Goal: Use online tool/utility: Utilize a website feature to perform a specific function

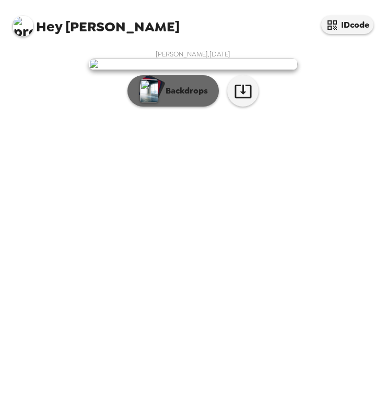
click at [162, 97] on p "Backdrops" at bounding box center [183, 91] width 47 height 13
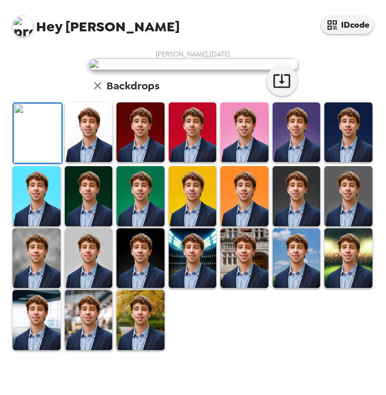
click at [127, 349] on img at bounding box center [140, 319] width 48 height 59
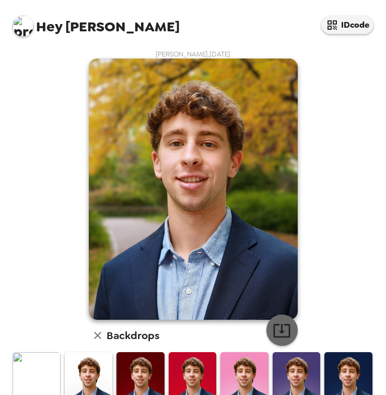
click at [275, 327] on icon "button" at bounding box center [281, 330] width 18 height 18
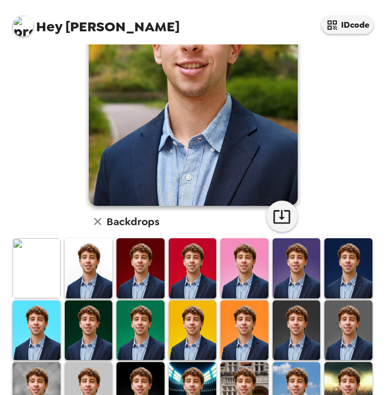
scroll to position [222, 0]
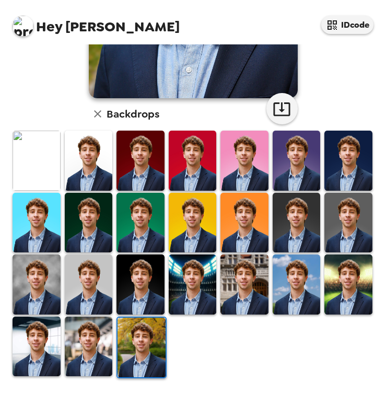
click at [91, 152] on img at bounding box center [89, 159] width 48 height 59
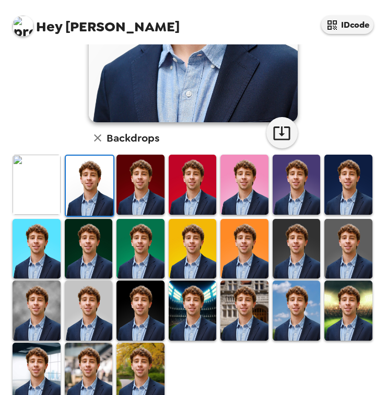
scroll to position [216, 0]
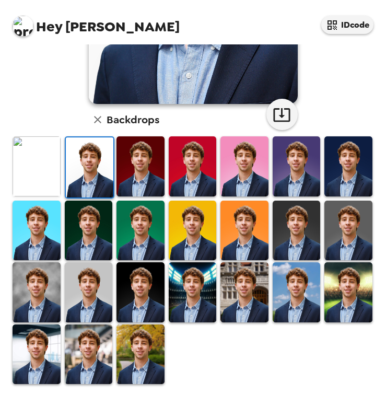
click at [87, 360] on img at bounding box center [89, 353] width 48 height 59
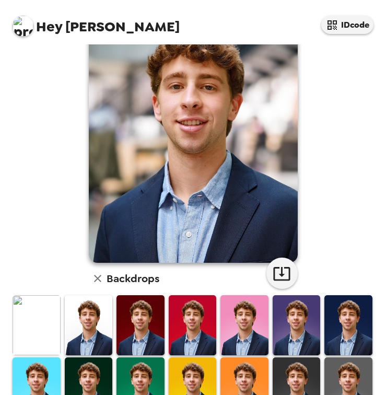
scroll to position [0, 0]
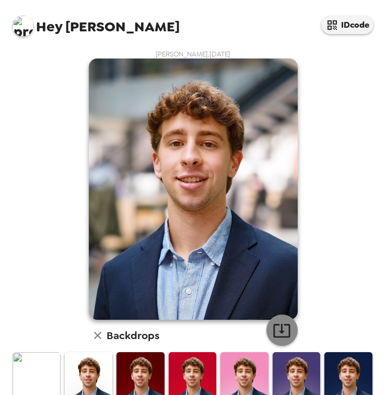
click at [284, 331] on icon "button" at bounding box center [281, 330] width 18 height 18
